Goal: Transaction & Acquisition: Purchase product/service

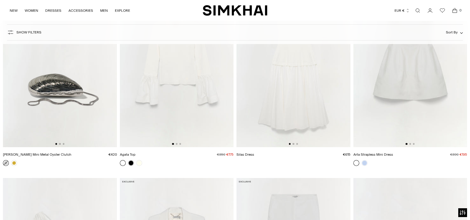
scroll to position [1867, 0]
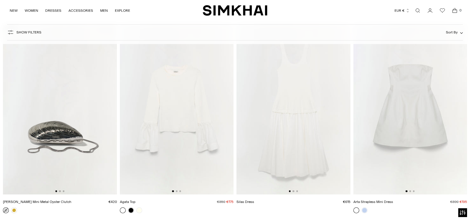
click at [301, 138] on img at bounding box center [294, 109] width 114 height 171
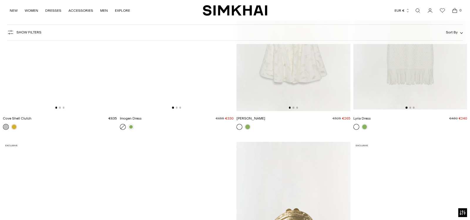
scroll to position [2316, 0]
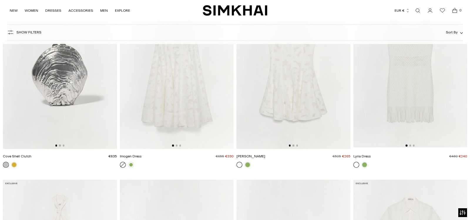
click at [416, 85] on img at bounding box center [410, 63] width 114 height 171
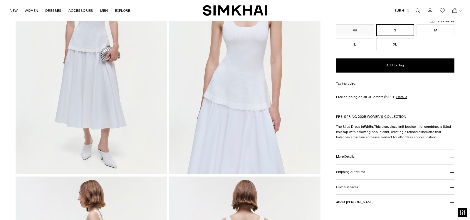
scroll to position [95, 0]
